Goal: Information Seeking & Learning: Learn about a topic

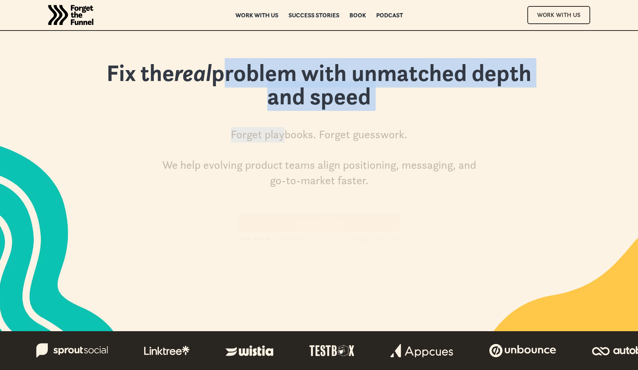
click at [288, 119] on div "Fix the real problem with unmatched depth and speed Forget playbooks. Forget gu…" at bounding box center [319, 123] width 467 height 128
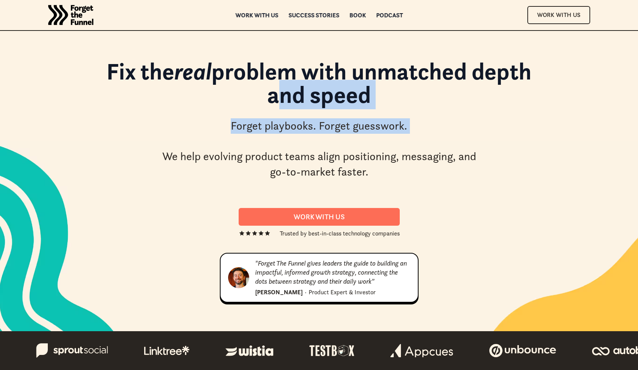
drag, startPoint x: 243, startPoint y: 95, endPoint x: 376, endPoint y: 134, distance: 137.5
click at [375, 135] on div "Fix the real problem with unmatched depth and speed Forget playbooks. Forget gu…" at bounding box center [319, 123] width 467 height 128
click at [376, 134] on div "Forget playbooks. Forget guesswork. We help evolving product teams align positi…" at bounding box center [319, 148] width 320 height 61
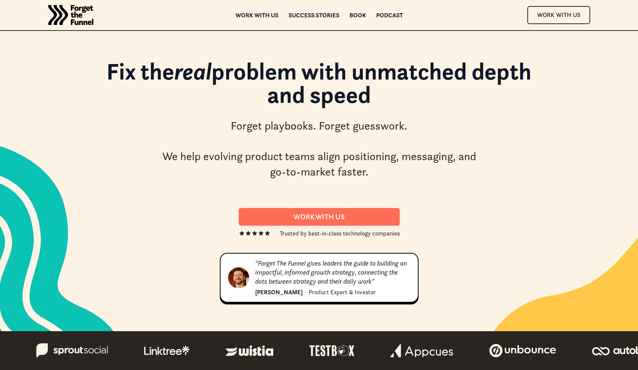
drag, startPoint x: 272, startPoint y: 113, endPoint x: 315, endPoint y: 138, distance: 49.6
click at [313, 138] on div "Fix the real problem with unmatched depth and speed Forget playbooks. Forget gu…" at bounding box center [319, 123] width 467 height 128
click at [318, 139] on div "Forget playbooks. Forget guesswork. We help evolving product teams align positi…" at bounding box center [319, 148] width 320 height 61
drag, startPoint x: 262, startPoint y: 128, endPoint x: 346, endPoint y: 151, distance: 87.3
click at [339, 152] on div "Forget playbooks. Forget guesswork. We help evolving product teams align positi…" at bounding box center [319, 148] width 320 height 61
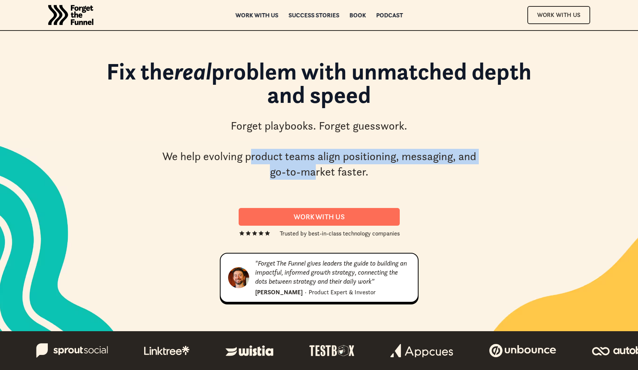
drag, startPoint x: 256, startPoint y: 157, endPoint x: 331, endPoint y: 167, distance: 75.9
click at [319, 166] on div "Forget playbooks. Forget guesswork. We help evolving product teams align positi…" at bounding box center [319, 148] width 320 height 61
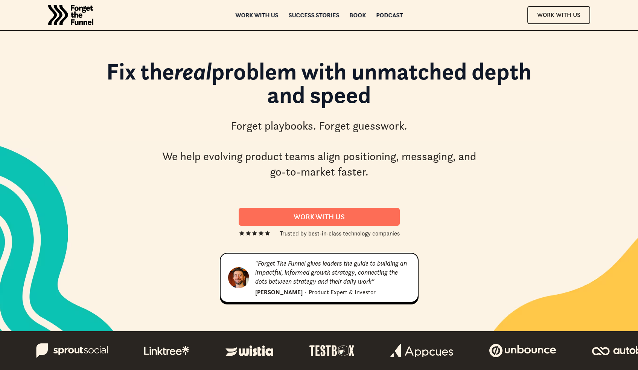
click at [334, 166] on div "Forget playbooks. Forget guesswork. We help evolving product teams align positi…" at bounding box center [319, 148] width 320 height 61
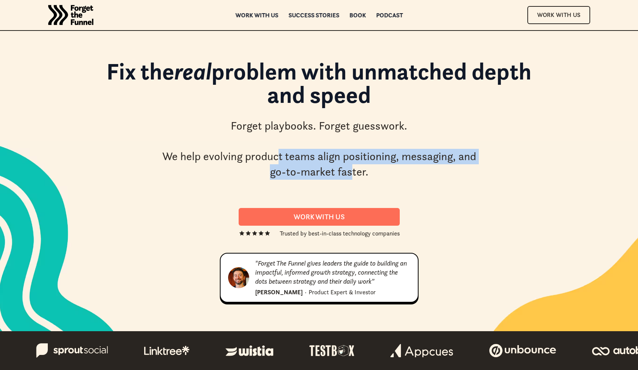
drag, startPoint x: 278, startPoint y: 158, endPoint x: 351, endPoint y: 166, distance: 74.3
click at [351, 166] on div "Forget playbooks. Forget guesswork. We help evolving product teams align positi…" at bounding box center [319, 148] width 320 height 61
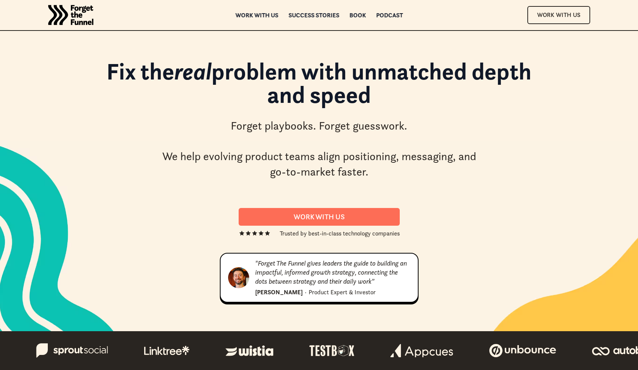
click at [355, 166] on div "Forget playbooks. Forget guesswork. We help evolving product teams align positi…" at bounding box center [319, 148] width 320 height 61
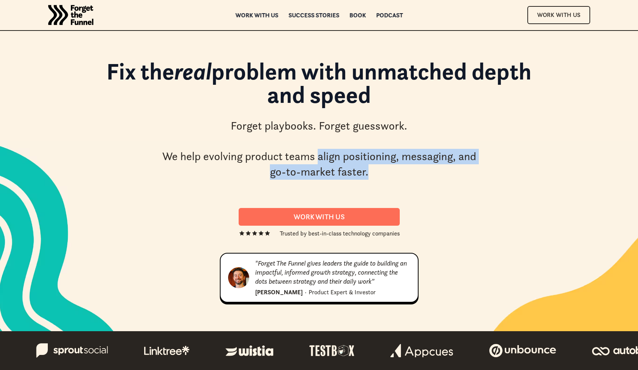
drag, startPoint x: 320, startPoint y: 156, endPoint x: 415, endPoint y: 169, distance: 95.7
click at [406, 169] on div "Forget playbooks. Forget guesswork. We help evolving product teams align positi…" at bounding box center [319, 148] width 320 height 61
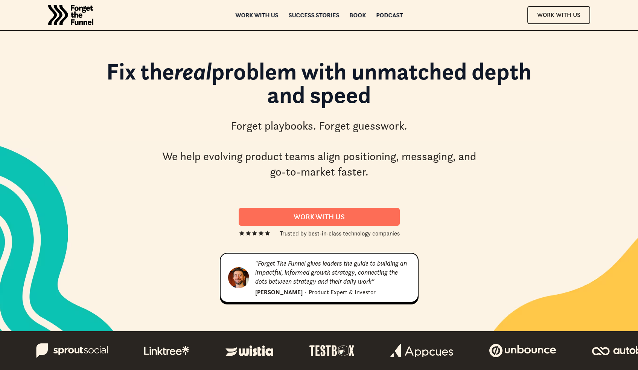
click at [415, 169] on div "Forget playbooks. Forget guesswork. We help evolving product teams align positi…" at bounding box center [319, 148] width 320 height 61
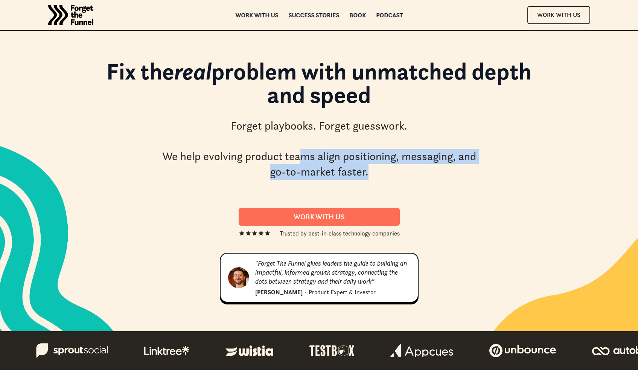
drag, startPoint x: 301, startPoint y: 154, endPoint x: 407, endPoint y: 175, distance: 108.6
click at [407, 176] on div "Forget playbooks. Forget guesswork. We help evolving product teams align positi…" at bounding box center [319, 148] width 320 height 61
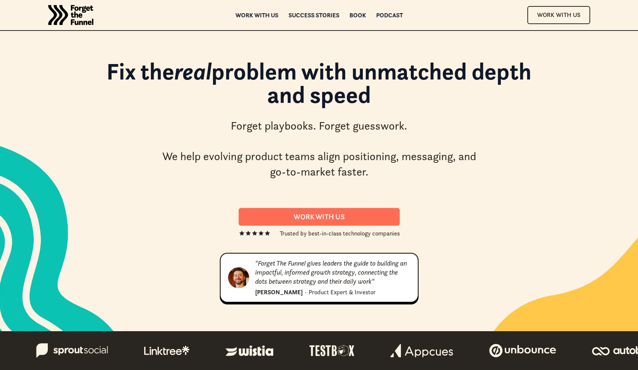
drag, startPoint x: 307, startPoint y: 169, endPoint x: 398, endPoint y: 187, distance: 92.4
click at [398, 186] on div "Fix the real problem with unmatched depth and speed Forget playbooks. Forget gu…" at bounding box center [319, 123] width 467 height 128
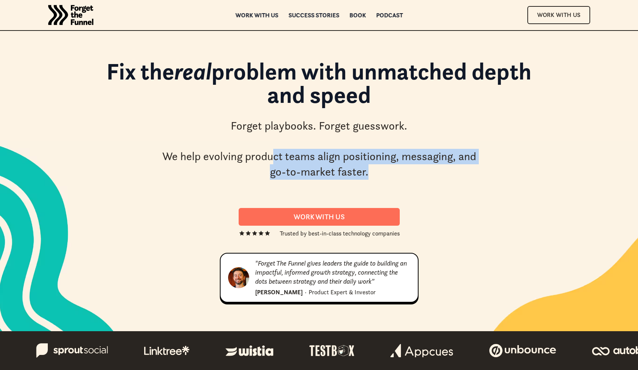
drag, startPoint x: 284, startPoint y: 161, endPoint x: 358, endPoint y: 179, distance: 76.2
click at [360, 180] on div "Fix the real problem with unmatched depth and speed Forget playbooks. Forget gu…" at bounding box center [319, 123] width 467 height 128
drag, startPoint x: 239, startPoint y: 149, endPoint x: 359, endPoint y: 190, distance: 127.8
click at [351, 191] on div "Fix the real problem with unmatched depth and speed Forget playbooks. Forget gu…" at bounding box center [319, 180] width 467 height 255
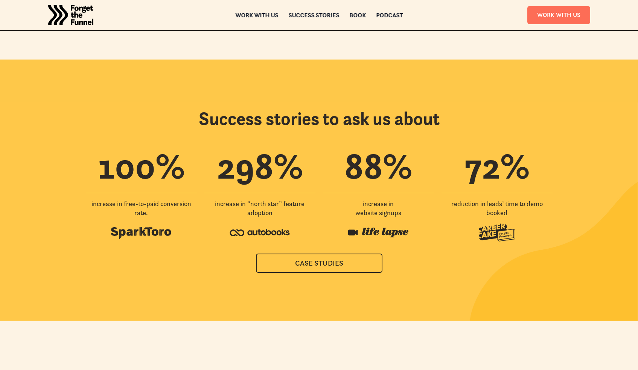
scroll to position [1769, 0]
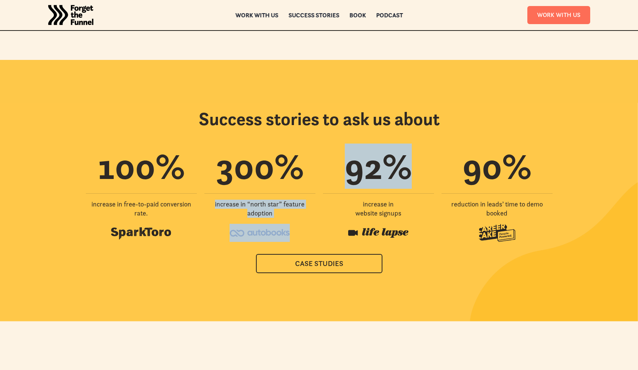
drag, startPoint x: 306, startPoint y: 125, endPoint x: 331, endPoint y: 173, distance: 54.5
click at [331, 173] on div "100 % increase in free-to-paid conversion rate. 300 % increase in “north star”‍…" at bounding box center [319, 195] width 467 height 94
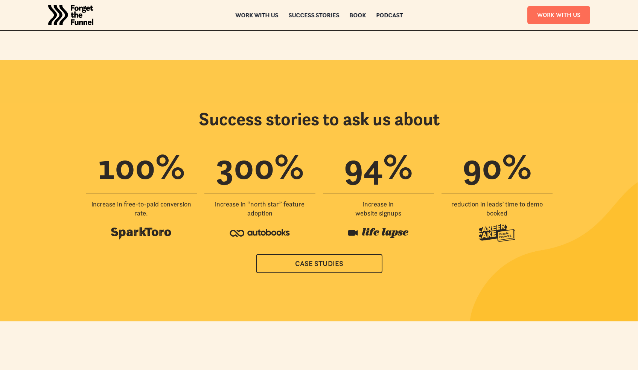
drag, startPoint x: 327, startPoint y: 168, endPoint x: 321, endPoint y: 169, distance: 6.4
click at [326, 169] on div "94 % increase in website signups" at bounding box center [378, 195] width 111 height 94
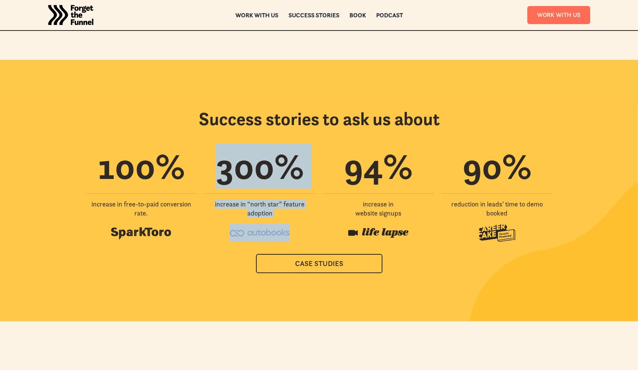
drag, startPoint x: 218, startPoint y: 151, endPoint x: 274, endPoint y: 221, distance: 89.7
click at [272, 219] on div "Success stories to ask us about 100 % increase in free-to-paid conversion rate.…" at bounding box center [319, 190] width 542 height 165
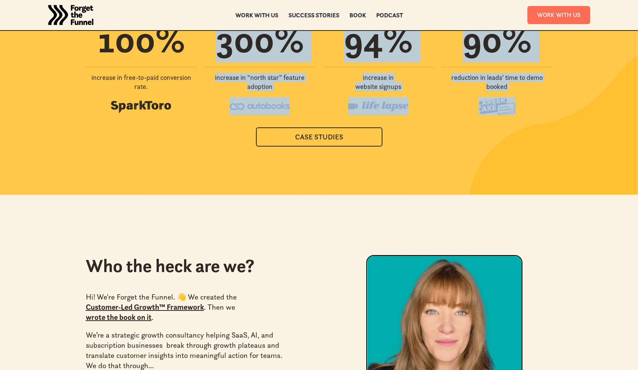
scroll to position [1960, 0]
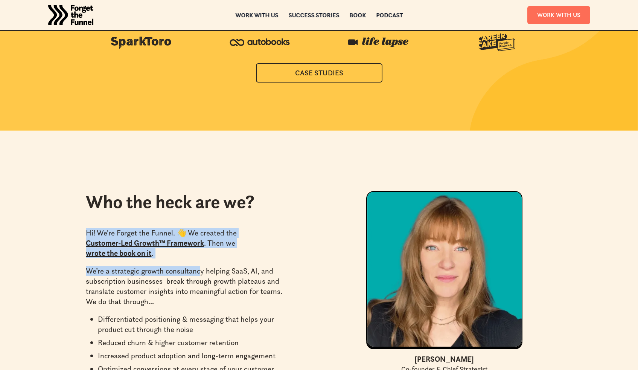
drag, startPoint x: 160, startPoint y: 190, endPoint x: 204, endPoint y: 250, distance: 74.9
click at [204, 250] on div "Who the heck are we? Hi! We're Forget the Funnel. 👋 We created the Customer-Led…" at bounding box center [201, 349] width 230 height 317
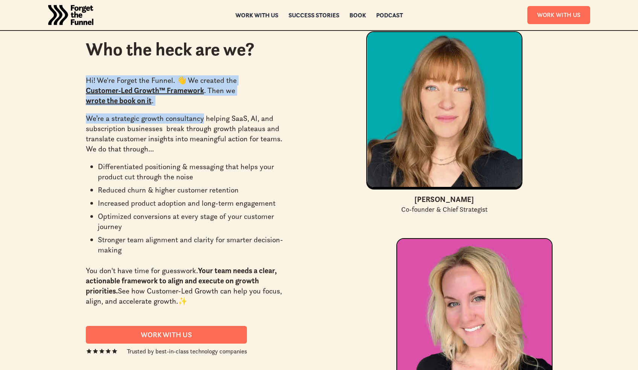
scroll to position [2119, 0]
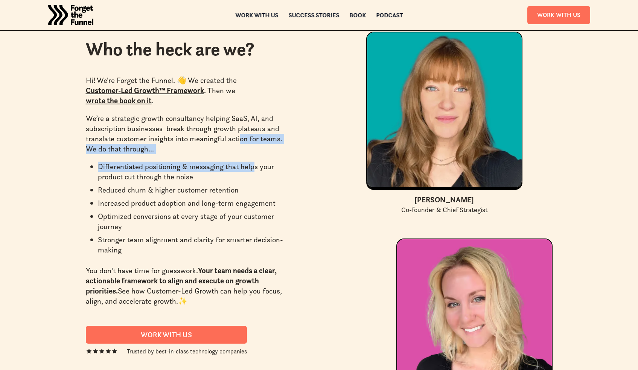
drag, startPoint x: 247, startPoint y: 160, endPoint x: 253, endPoint y: 173, distance: 14.3
click at [253, 173] on div "Hi! We're Forget the Funnel. 👋 We created the Customer-Led Growth™ Framework . …" at bounding box center [189, 192] width 207 height 241
